Goal: Task Accomplishment & Management: Use online tool/utility

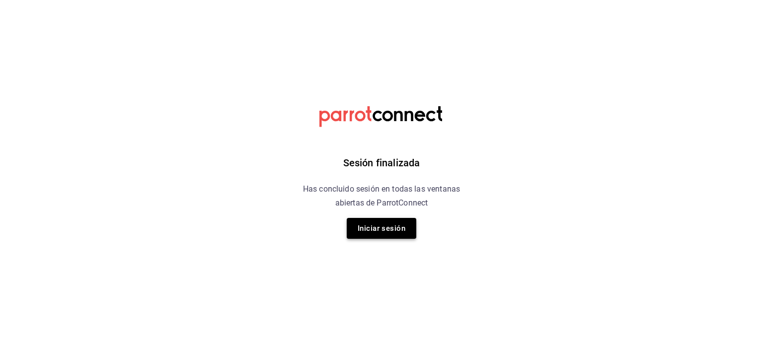
click at [376, 226] on button "Iniciar sesión" at bounding box center [382, 228] width 70 height 21
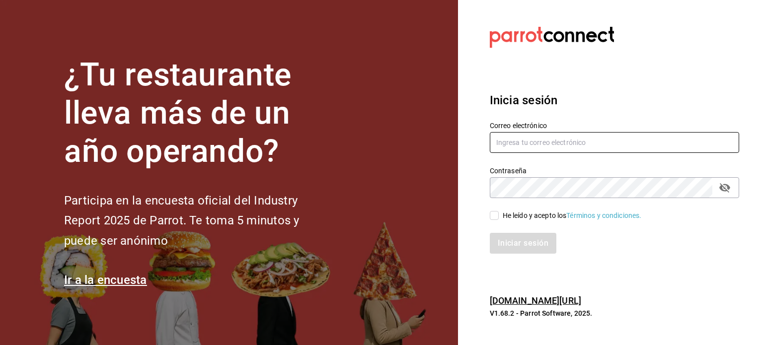
type input "mochomos.puebla@grupocosteno.com"
click at [497, 217] on input "He leído y acepto los Términos y condiciones." at bounding box center [494, 215] width 9 height 9
checkbox input "true"
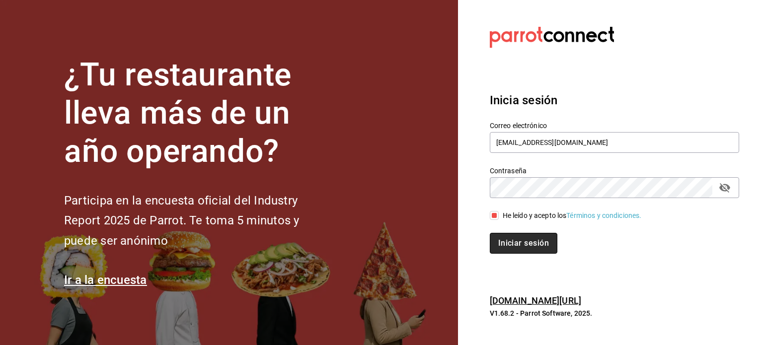
click at [507, 236] on button "Iniciar sesión" at bounding box center [524, 243] width 68 height 21
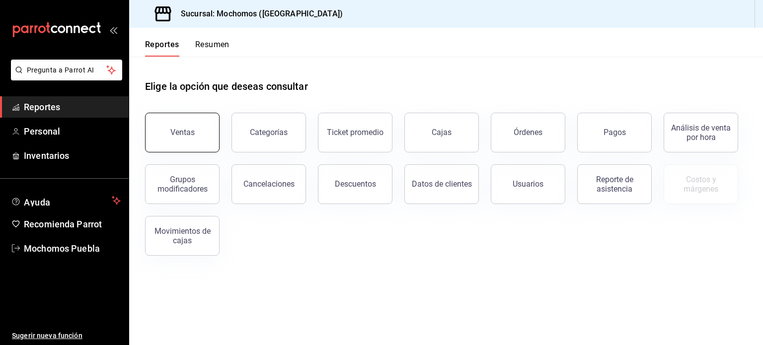
click at [164, 124] on button "Ventas" at bounding box center [182, 133] width 75 height 40
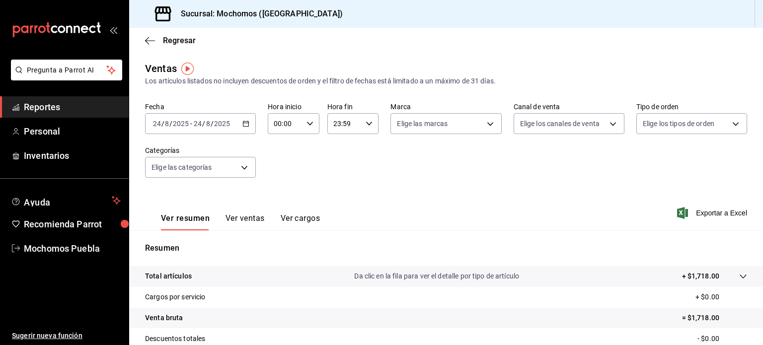
click at [248, 122] on div "[DATE] [DATE] - [DATE] [DATE]" at bounding box center [200, 123] width 111 height 21
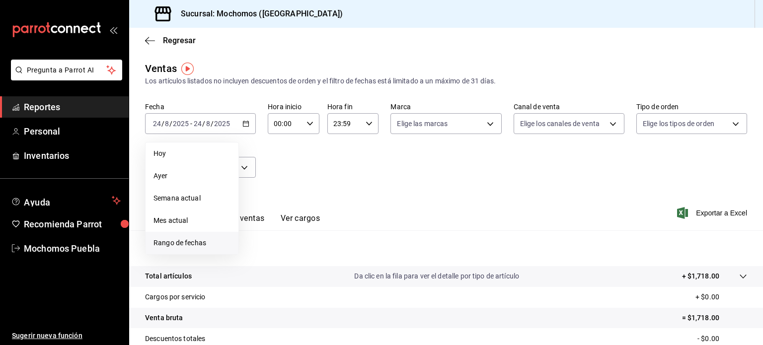
click at [176, 242] on span "Rango de fechas" at bounding box center [191, 243] width 77 height 10
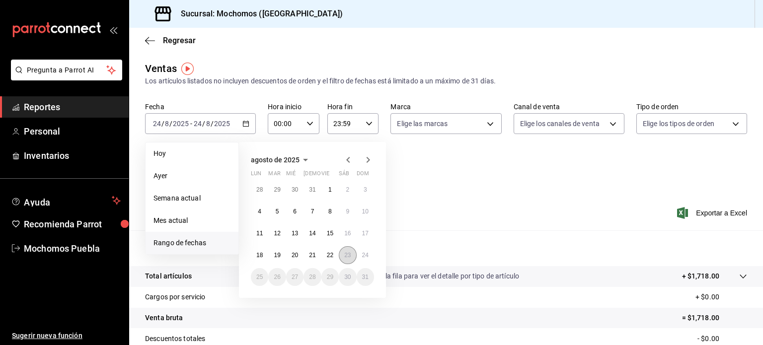
click at [353, 252] on button "23" at bounding box center [347, 255] width 17 height 18
click at [364, 254] on abbr "24" at bounding box center [365, 255] width 6 height 7
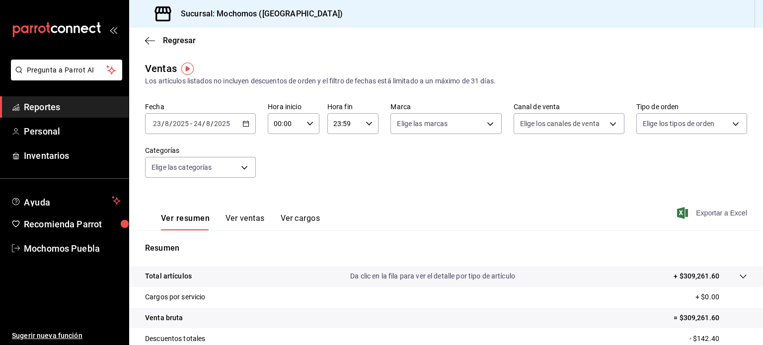
click at [677, 212] on icon "button" at bounding box center [682, 213] width 11 height 12
